Goal: Information Seeking & Learning: Get advice/opinions

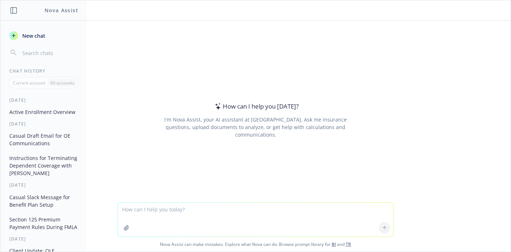
click at [281, 201] on div "How can I help you [DATE]? I'm Nova Assist, your AI assistant at Newfront. Ask …" at bounding box center [255, 135] width 510 height 231
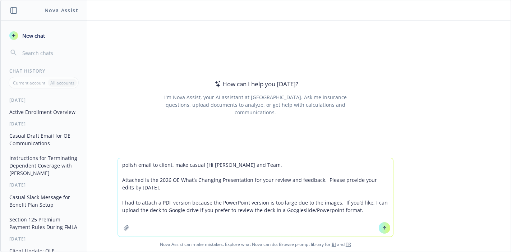
type textarea "polish email to client, make casual [Hi [PERSON_NAME] and Team, Attached is the…"
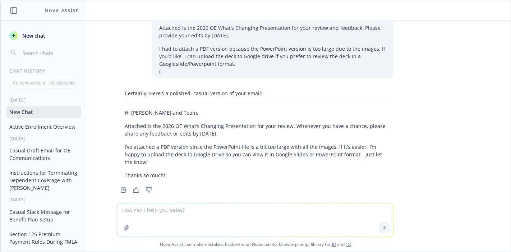
scroll to position [19, 0]
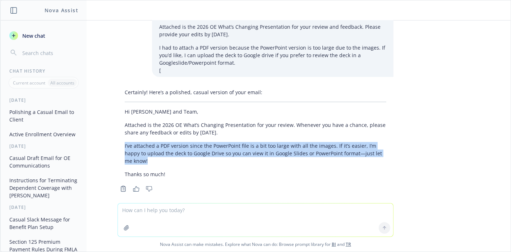
drag, startPoint x: 385, startPoint y: 151, endPoint x: 112, endPoint y: 143, distance: 273.0
click at [117, 143] on div "Certainly! Here’s a polished, casual version of your email: Hi [PERSON_NAME] an…" at bounding box center [255, 132] width 276 height 95
copy p "I’ve attached a PDF version since the PowerPoint file is a bit too large with a…"
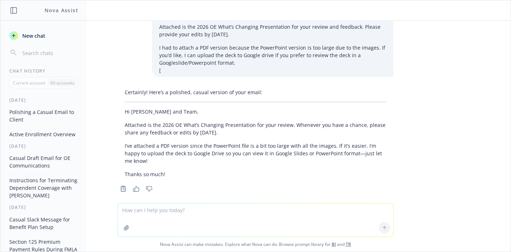
click at [197, 214] on textarea at bounding box center [255, 219] width 275 height 33
paste textarea "Hi [PERSON_NAME] and Team, Attached is the 2026 OE What’s Changing Presentation…"
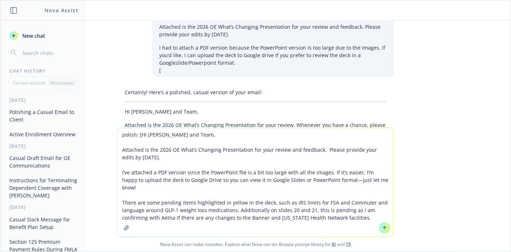
type textarea "polish: [Hi [PERSON_NAME] and Team, Attached is the 2026 OE What’s Changing Pre…"
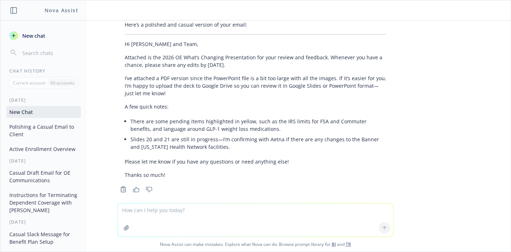
scroll to position [311, 0]
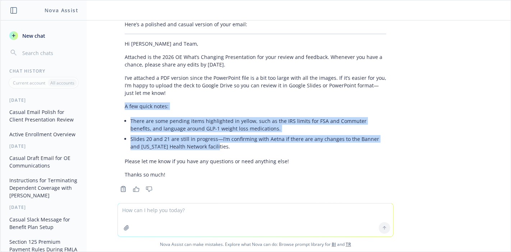
drag, startPoint x: 206, startPoint y: 139, endPoint x: 106, endPoint y: 101, distance: 106.9
click at [112, 101] on div "Here’s a polished and casual version of your email: Hi [PERSON_NAME] and Team, …" at bounding box center [255, 106] width 287 height 176
copy div "A few quick notes: There are some pending items highlighted in yellow, such as …"
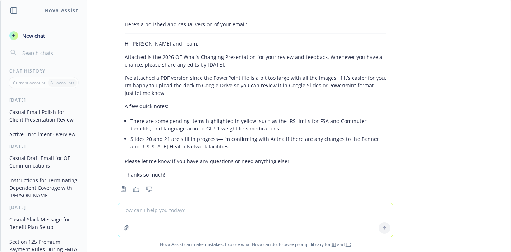
click at [193, 211] on textarea at bounding box center [255, 219] width 275 height 33
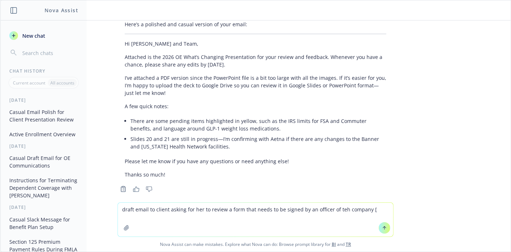
paste textarea "Hi [PERSON_NAME], I’m reaching out to request access to The Standard’s portal o…"
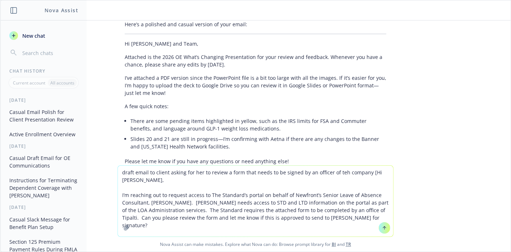
type textarea "draft email to client asking for her to review a form that needs to be signed b…"
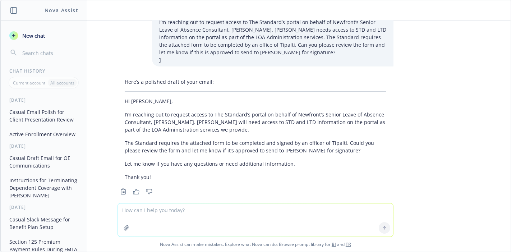
scroll to position [521, 0]
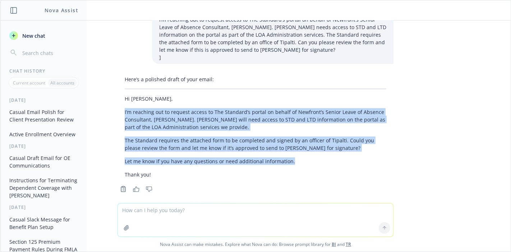
drag, startPoint x: 294, startPoint y: 153, endPoint x: 107, endPoint y: 101, distance: 193.5
click at [112, 101] on div "Here’s a polished draft of your email: Hi [PERSON_NAME], I’m reaching out to re…" at bounding box center [255, 133] width 287 height 121
copy div "I’m reaching out to request access to The Standard’s portal on behalf of Newfro…"
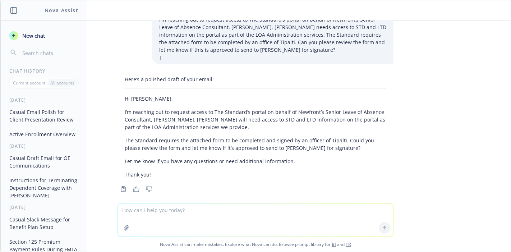
drag, startPoint x: 201, startPoint y: 212, endPoint x: 206, endPoint y: 206, distance: 8.1
click at [202, 210] on textarea at bounding box center [255, 219] width 275 height 33
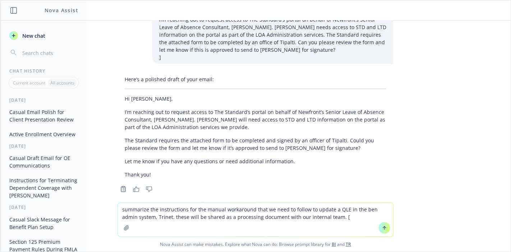
paste textarea "Loremipsu Dolorsi, Am consec ad eli sedd ei temp inc utlaboreet doloremagn ali.…"
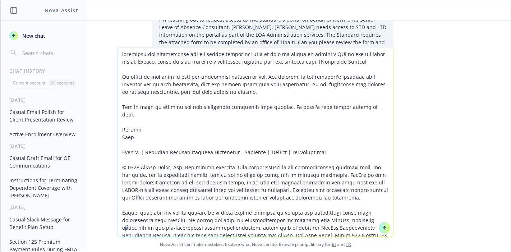
scroll to position [522, 0]
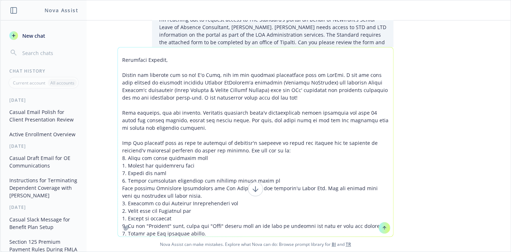
drag, startPoint x: 276, startPoint y: 65, endPoint x: 281, endPoint y: 62, distance: 6.3
click at [276, 65] on textarea at bounding box center [255, 141] width 275 height 189
click at [280, 58] on textarea at bounding box center [255, 141] width 275 height 189
drag, startPoint x: 345, startPoint y: 108, endPoint x: 306, endPoint y: 99, distance: 41.0
click at [345, 108] on textarea at bounding box center [255, 141] width 275 height 189
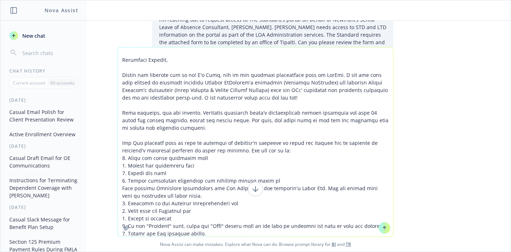
drag, startPoint x: 209, startPoint y: 85, endPoint x: 219, endPoint y: 88, distance: 10.5
click at [215, 85] on textarea at bounding box center [255, 141] width 275 height 189
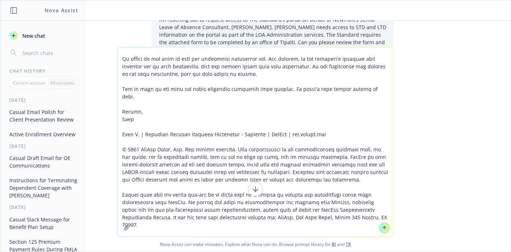
scroll to position [3, 0]
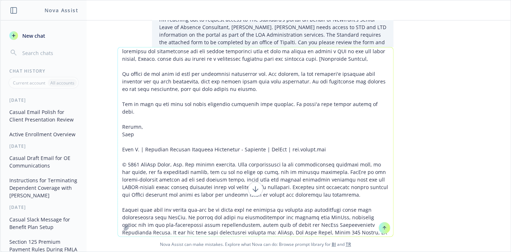
click at [255, 85] on textarea at bounding box center [255, 141] width 275 height 189
click at [319, 58] on textarea at bounding box center [255, 141] width 275 height 189
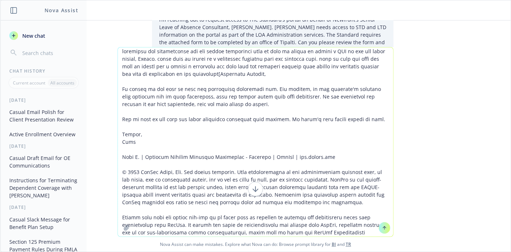
type textarea "loremipsu dol sitametconse adi eli seddoe temporinci utla et dolo ma aliqua en …"
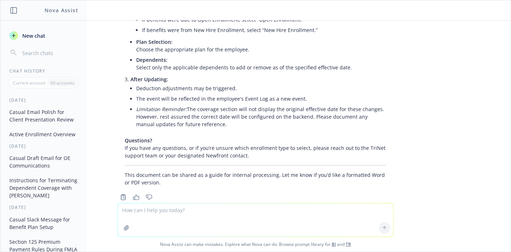
scroll to position [1528, 0]
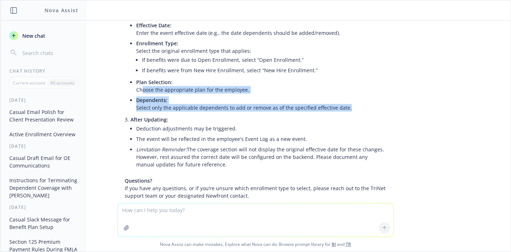
drag, startPoint x: 340, startPoint y: 91, endPoint x: 136, endPoint y: 72, distance: 204.5
click at [136, 72] on ul "Effective Date: Enter the event effective date (e.g., the date dependents shoul…" at bounding box center [261, 66] width 250 height 93
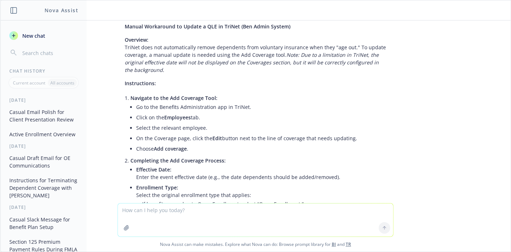
scroll to position [1448, 0]
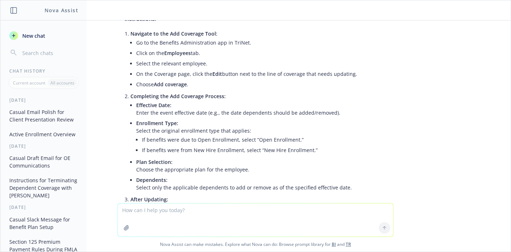
click at [203, 212] on textarea at bounding box center [255, 219] width 275 height 33
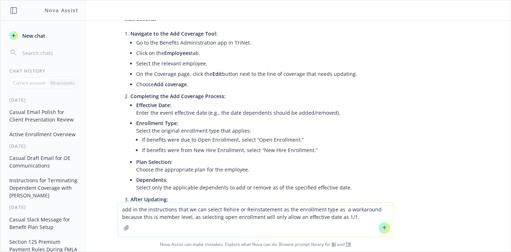
type textarea "add in the instructions that we can select Rehire or Reinstatement as the enrol…"
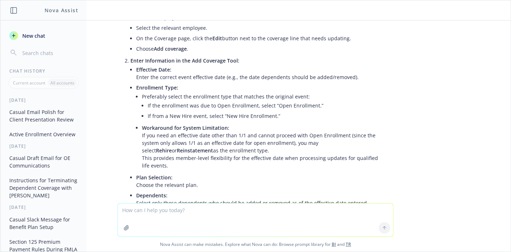
scroll to position [2002, 0]
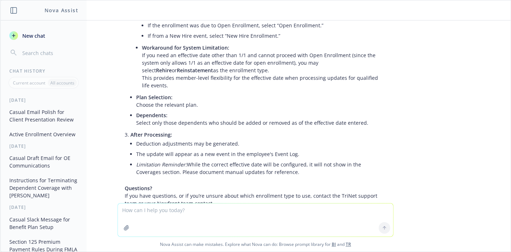
drag, startPoint x: 271, startPoint y: 153, endPoint x: 163, endPoint y: 110, distance: 115.5
click at [163, 111] on ul "Access the Add Coverage Tool: Go to the Benefits Administration app in TriNet. …" at bounding box center [258, 46] width 256 height 266
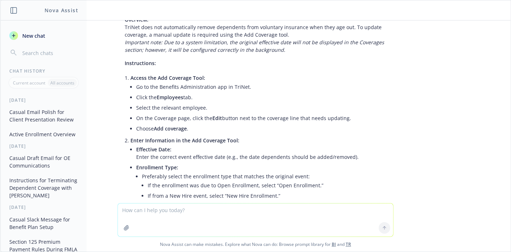
scroll to position [1763, 0]
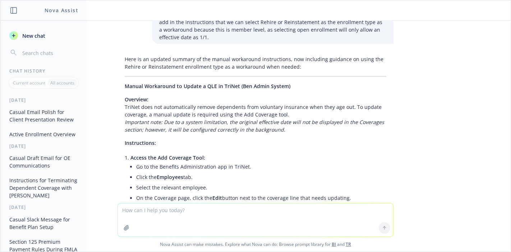
copy div "Loremi Dolorsitam co Adipis e SED do EiuSmo (Tem Incid Utlabo) Etdolore: MagNaa…"
drag, startPoint x: 199, startPoint y: 219, endPoint x: 202, endPoint y: 216, distance: 4.8
click at [200, 219] on textarea at bounding box center [255, 219] width 275 height 33
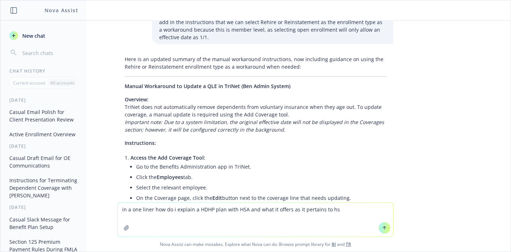
type textarea "in a one liner how do i explain a HDHP plan with HSA and what it offers as it p…"
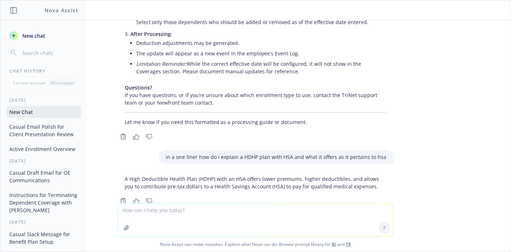
scroll to position [2106, 0]
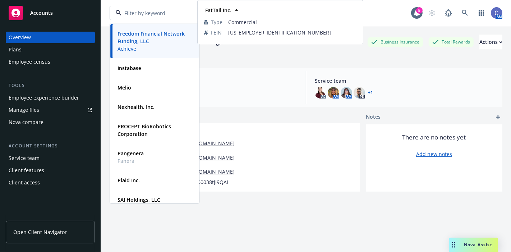
scroll to position [80, 0]
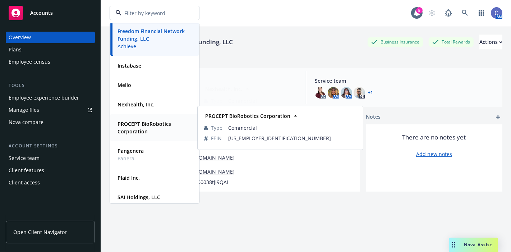
click at [141, 121] on strong "PROCEPT BioRobotics Corporation" at bounding box center [143, 127] width 53 height 14
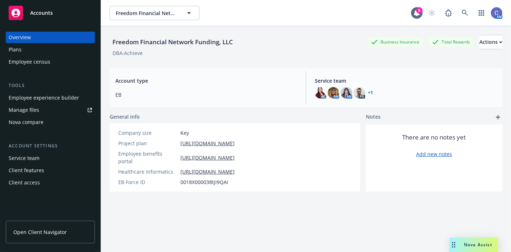
click at [37, 53] on div "Plans" at bounding box center [50, 49] width 83 height 11
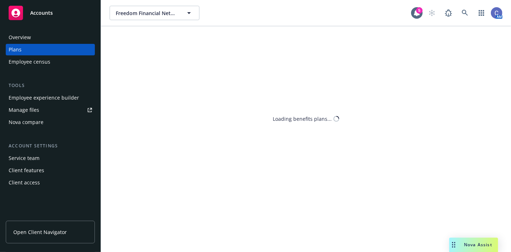
click at [239, 111] on div "Freedom Financial Network Funding, LLC Freedom Financial Network Funding, LLC 5…" at bounding box center [306, 126] width 410 height 252
click at [198, 108] on div "Freedom Financial Network Funding, LLC Freedom Financial Network Funding, LLC 5…" at bounding box center [306, 126] width 410 height 252
click at [336, 144] on div "Freedom Financial Network Funding, LLC Freedom Financial Network Funding, LLC 5…" at bounding box center [306, 126] width 410 height 252
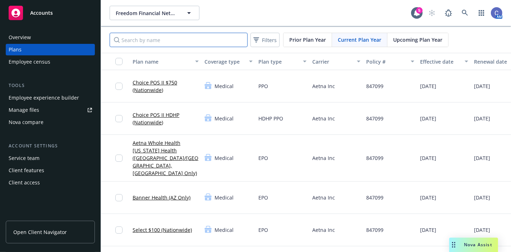
click at [202, 41] on input "Search by name" at bounding box center [179, 40] width 138 height 14
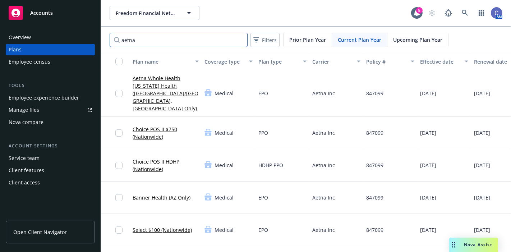
type input "aetna"
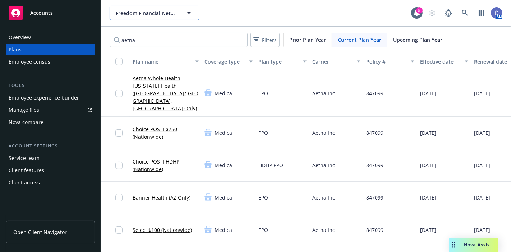
click at [157, 19] on button "Freedom Financial Network Funding, LLC" at bounding box center [155, 13] width 90 height 14
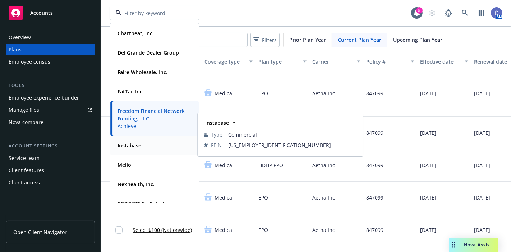
scroll to position [80, 0]
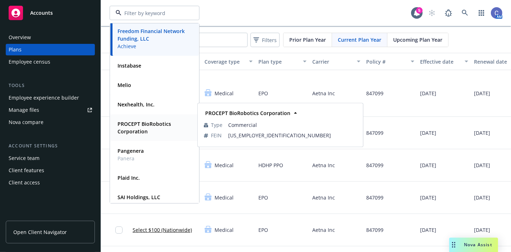
click at [142, 127] on strong "PROCEPT BioRobotics Corporation" at bounding box center [143, 127] width 53 height 14
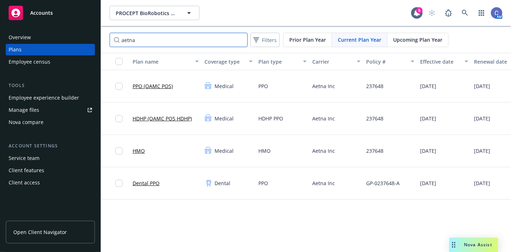
click at [155, 38] on input "aetna" at bounding box center [179, 40] width 138 height 14
